Goal: Check status: Check status

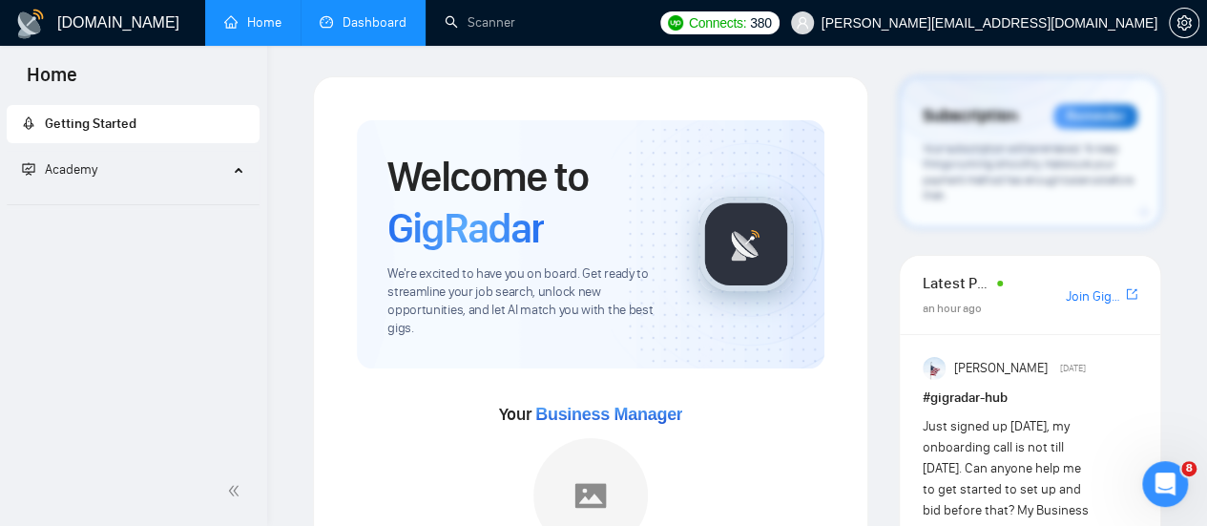
drag, startPoint x: 0, startPoint y: 0, endPoint x: 337, endPoint y: 28, distance: 337.8
click at [337, 28] on link "Dashboard" at bounding box center [363, 22] width 87 height 16
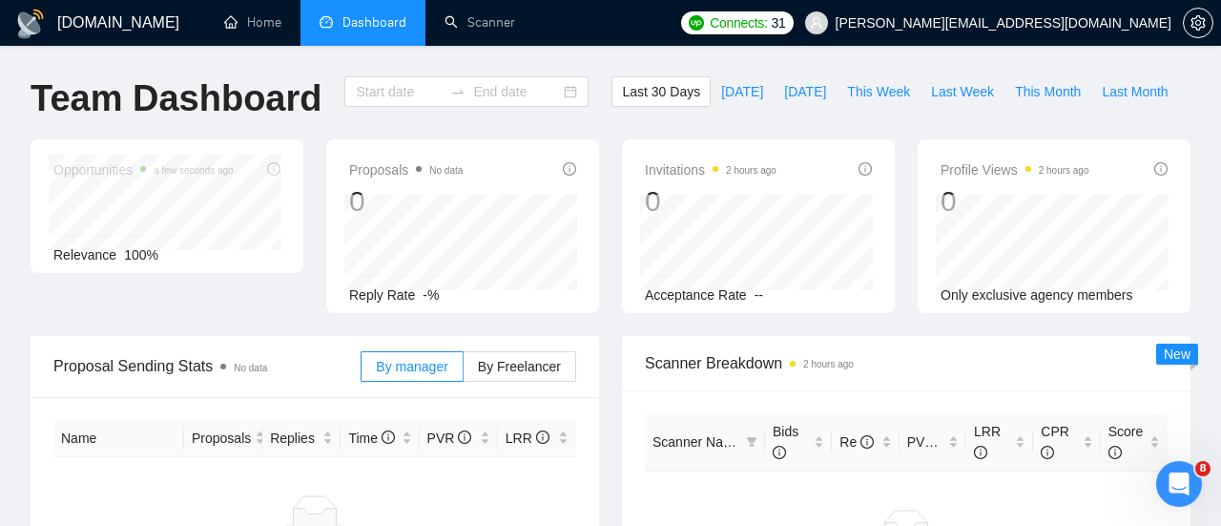
type input "[DATE]"
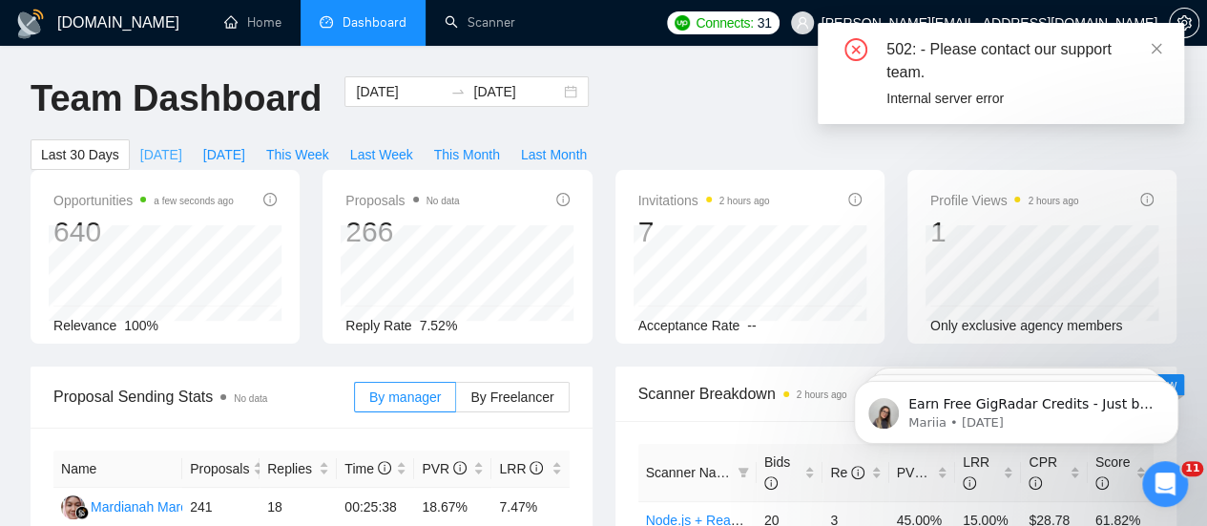
click at [182, 144] on span "[DATE]" at bounding box center [161, 154] width 42 height 21
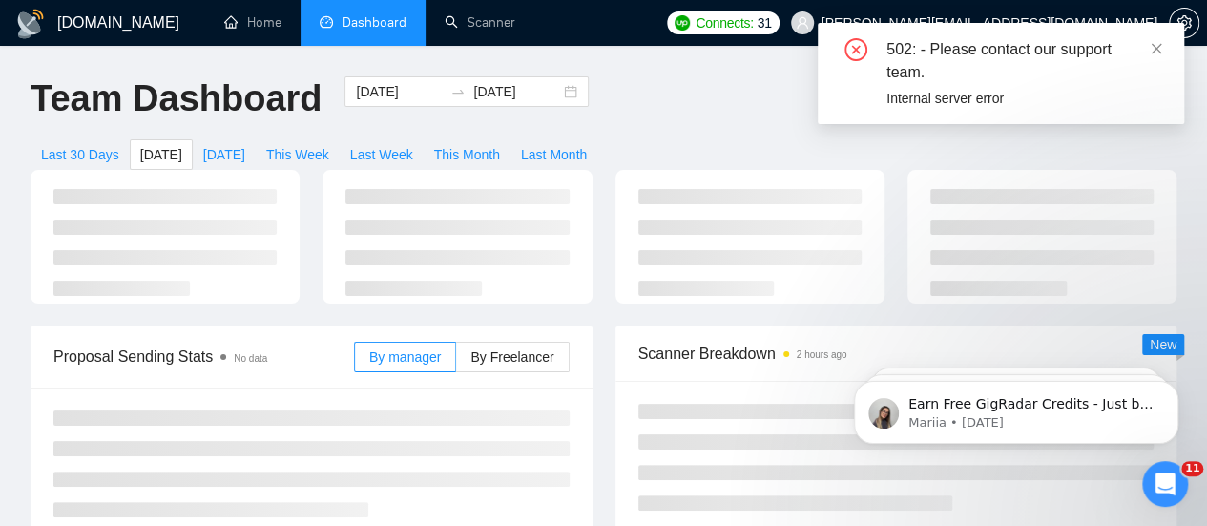
type input "[DATE]"
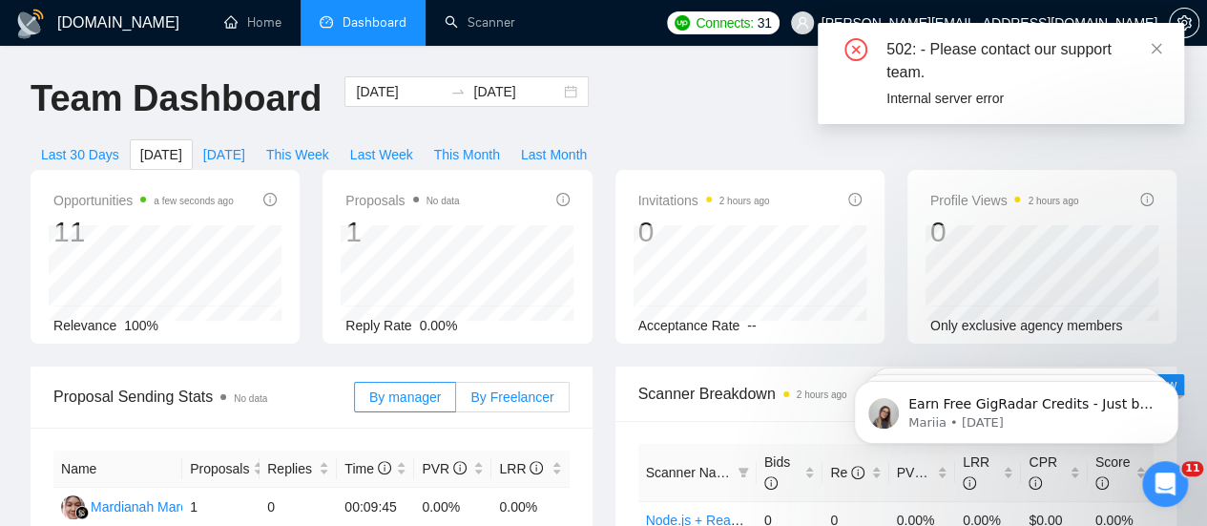
click at [494, 389] on span "By Freelancer" at bounding box center [511, 396] width 83 height 15
click at [456, 402] on input "By Freelancer" at bounding box center [456, 402] width 0 height 0
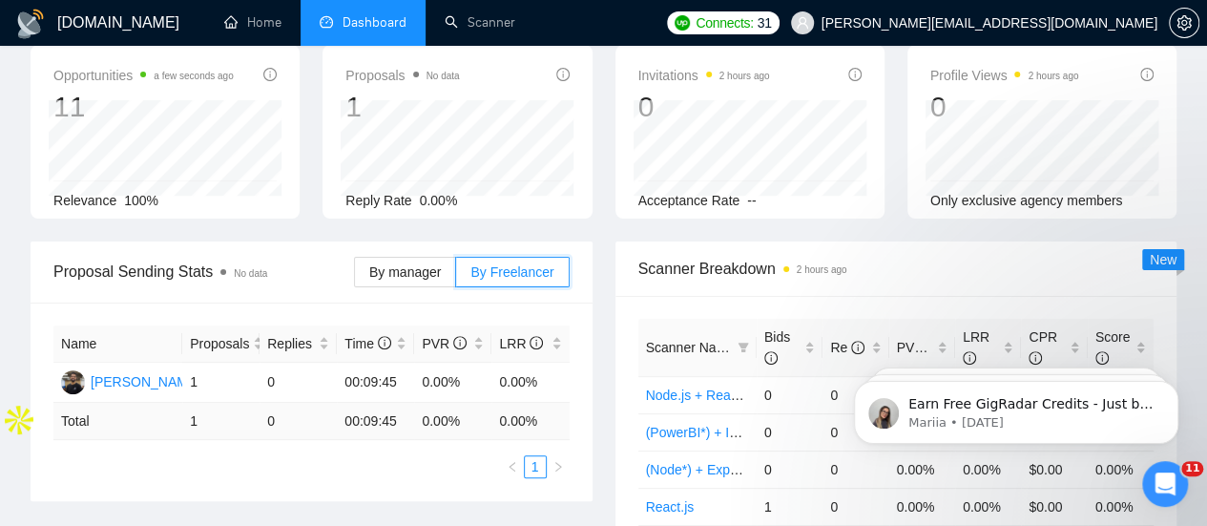
scroll to position [131, 0]
